Goal: Book appointment/travel/reservation

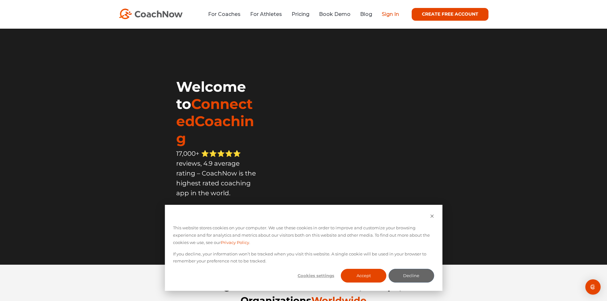
click at [389, 13] on link "Sign In" at bounding box center [389, 14] width 17 height 6
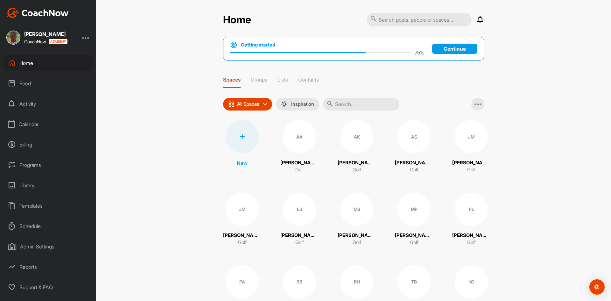
click at [27, 126] on div "Calendar" at bounding box center [49, 124] width 90 height 16
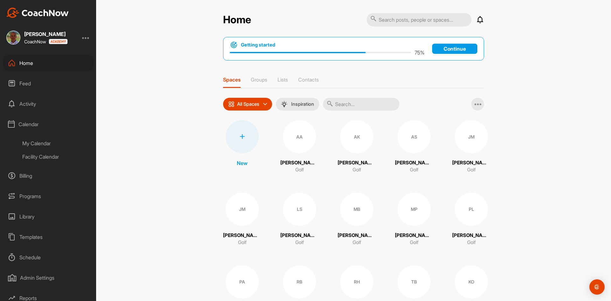
click at [32, 156] on div "Facility Calendar" at bounding box center [55, 156] width 75 height 13
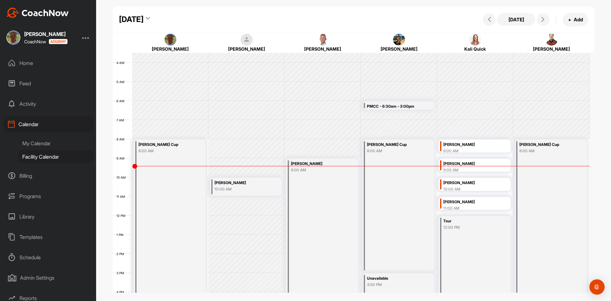
scroll to position [78, 0]
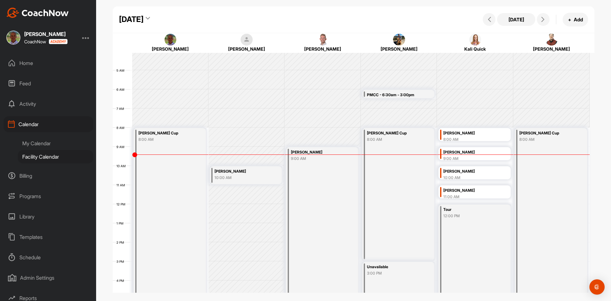
click at [245, 180] on div "10:00 AM" at bounding box center [242, 178] width 55 height 6
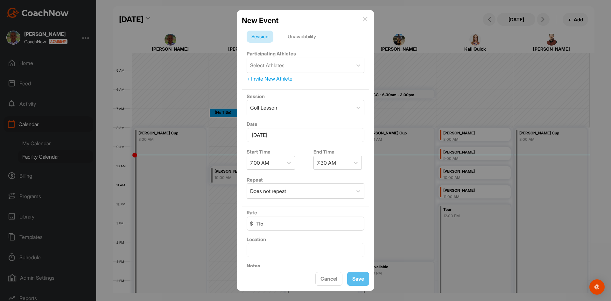
click at [365, 21] on img at bounding box center [365, 19] width 5 height 5
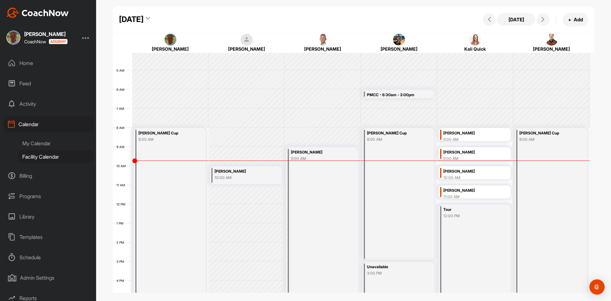
click at [611, 115] on div "[DATE] [DATE] + Add [PERSON_NAME] [PERSON_NAME] [PERSON_NAME] [PERSON_NAME] [PE…" at bounding box center [353, 135] width 515 height 271
